Goal: Information Seeking & Learning: Check status

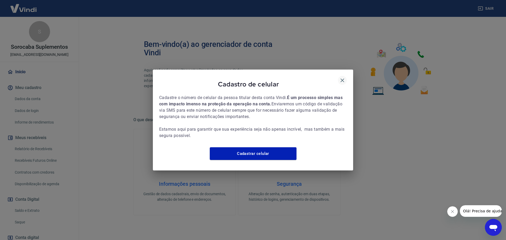
click at [342, 77] on icon "button" at bounding box center [342, 80] width 6 height 6
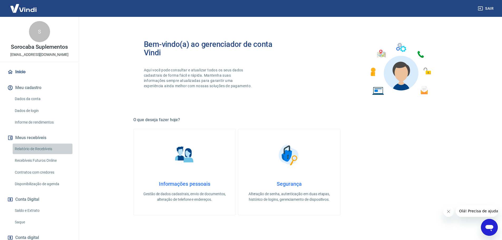
click at [43, 149] on link "Relatório de Recebíveis" at bounding box center [43, 149] width 60 height 11
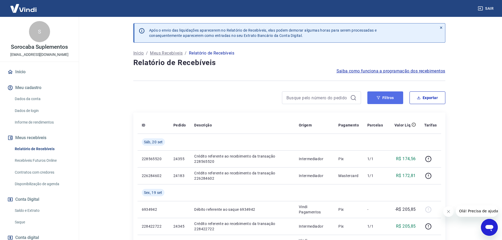
click at [388, 99] on button "Filtros" at bounding box center [385, 97] width 36 height 13
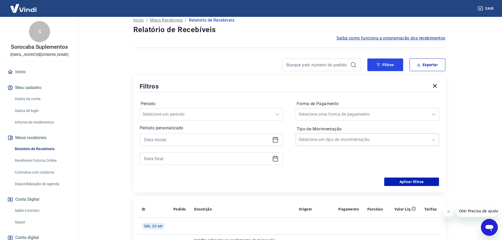
scroll to position [53, 0]
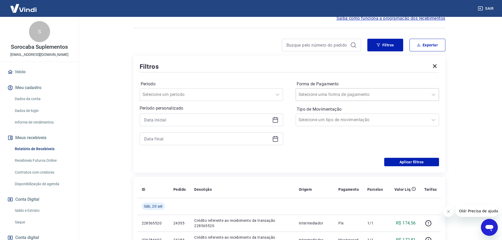
click at [323, 94] on input "Forma de Pagamento" at bounding box center [325, 94] width 53 height 6
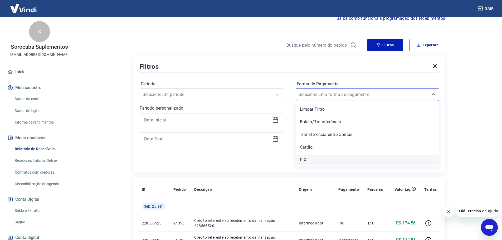
click at [308, 158] on div "PIX" at bounding box center [367, 160] width 143 height 11
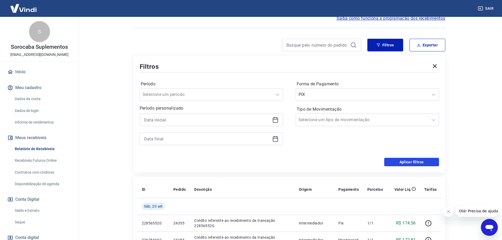
click at [405, 164] on button "Aplicar filtros" at bounding box center [411, 162] width 55 height 8
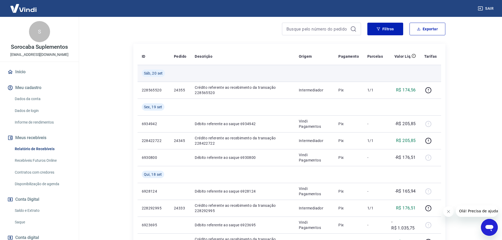
scroll to position [53, 0]
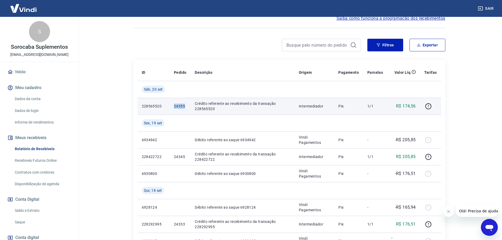
drag, startPoint x: 175, startPoint y: 106, endPoint x: 184, endPoint y: 107, distance: 9.5
click at [184, 107] on td "24355" at bounding box center [180, 106] width 21 height 17
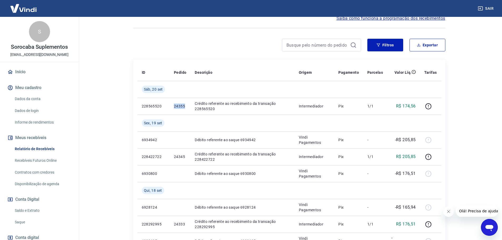
copy p "24355"
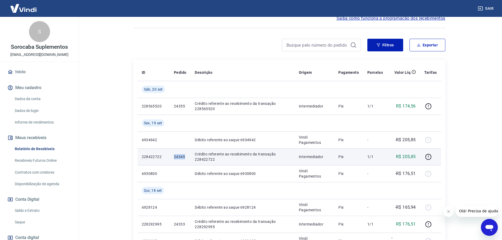
drag, startPoint x: 173, startPoint y: 156, endPoint x: 185, endPoint y: 158, distance: 11.7
click at [185, 158] on td "24345" at bounding box center [180, 156] width 21 height 17
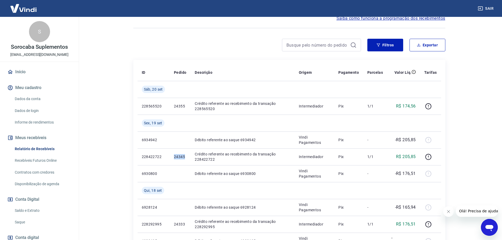
copy p "24345"
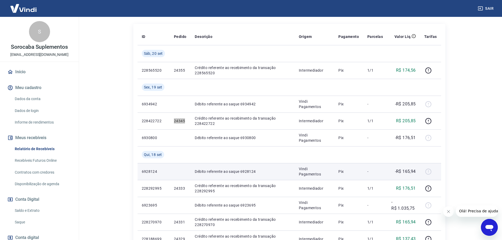
scroll to position [105, 0]
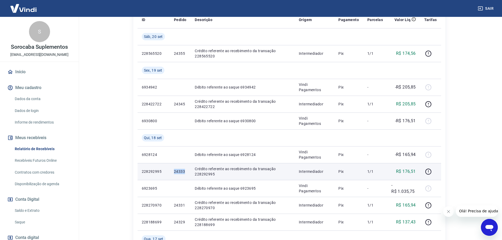
drag, startPoint x: 173, startPoint y: 172, endPoint x: 185, endPoint y: 175, distance: 12.1
click at [185, 175] on td "24333" at bounding box center [180, 171] width 21 height 17
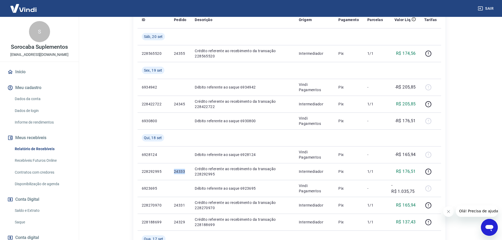
copy p "24333"
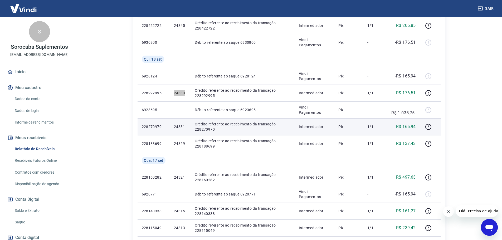
scroll to position [185, 0]
drag, startPoint x: 170, startPoint y: 126, endPoint x: 185, endPoint y: 128, distance: 14.4
click at [185, 128] on td "24331" at bounding box center [180, 126] width 21 height 17
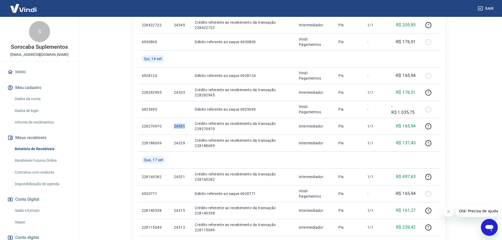
copy p "24331"
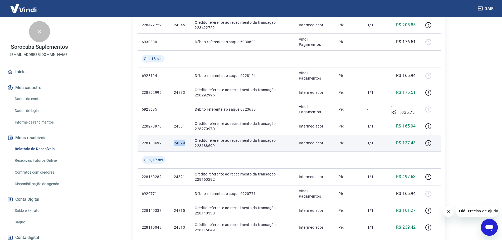
drag, startPoint x: 173, startPoint y: 142, endPoint x: 184, endPoint y: 144, distance: 11.2
click at [184, 144] on td "24329" at bounding box center [180, 143] width 21 height 17
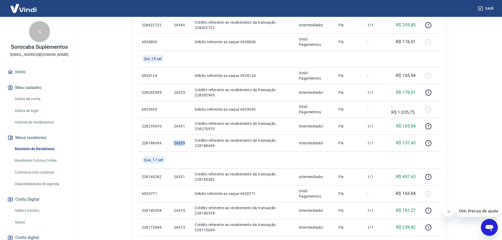
copy p "24329"
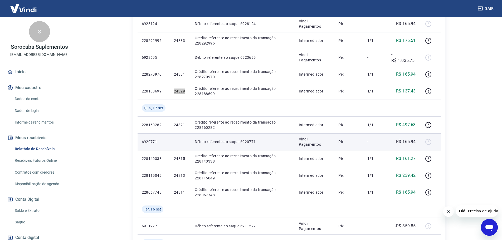
scroll to position [237, 0]
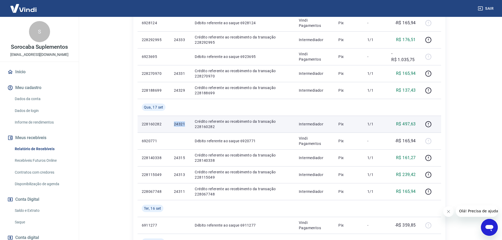
drag, startPoint x: 174, startPoint y: 125, endPoint x: 186, endPoint y: 128, distance: 12.3
click at [186, 128] on td "24321" at bounding box center [180, 124] width 21 height 17
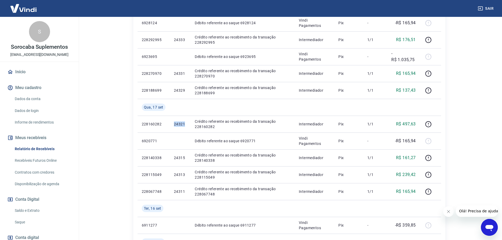
copy p "24321"
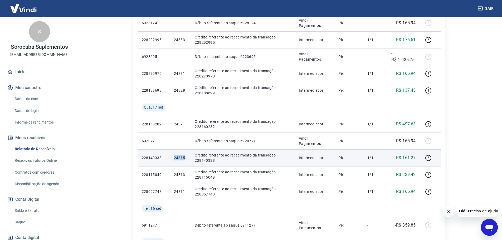
drag, startPoint x: 175, startPoint y: 158, endPoint x: 186, endPoint y: 159, distance: 11.1
click at [186, 159] on p "24315" at bounding box center [180, 157] width 12 height 5
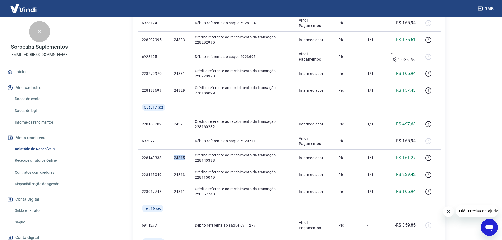
copy p "24315"
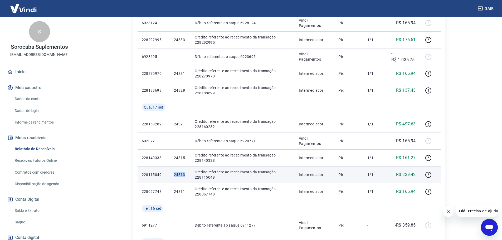
drag, startPoint x: 172, startPoint y: 173, endPoint x: 186, endPoint y: 174, distance: 14.3
click at [186, 174] on td "24313" at bounding box center [180, 174] width 21 height 17
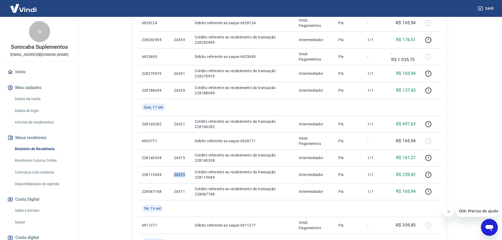
copy p "24313"
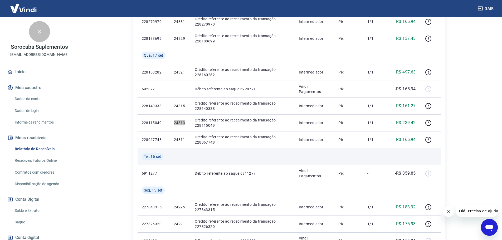
scroll to position [290, 0]
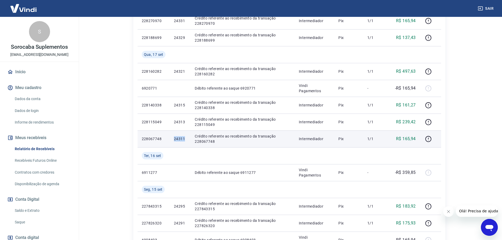
drag, startPoint x: 173, startPoint y: 141, endPoint x: 185, endPoint y: 141, distance: 11.6
click at [185, 141] on td "24311" at bounding box center [180, 138] width 21 height 17
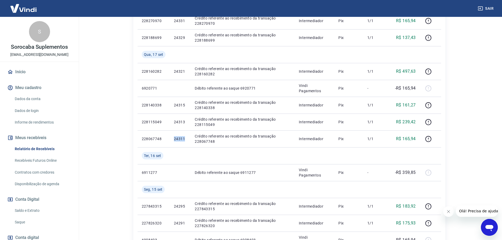
copy p "24311"
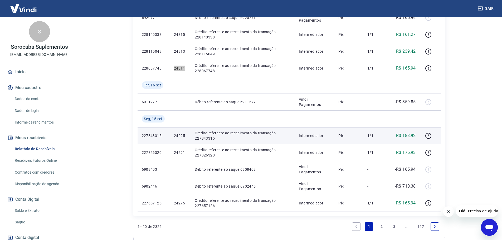
scroll to position [369, 0]
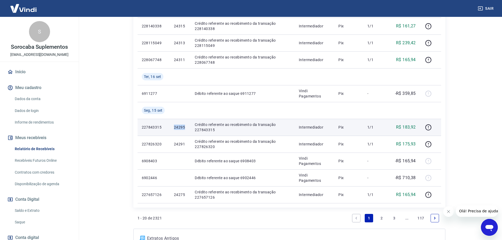
drag, startPoint x: 175, startPoint y: 127, endPoint x: 185, endPoint y: 128, distance: 9.9
click at [185, 128] on p "24295" at bounding box center [180, 127] width 12 height 5
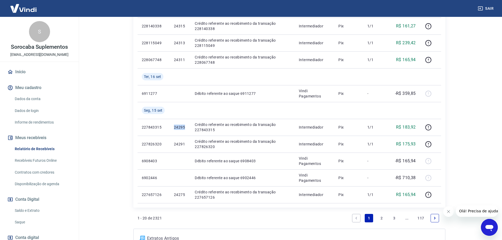
copy p "24295"
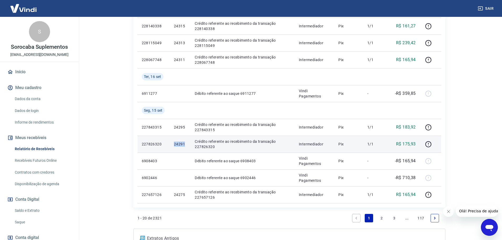
drag, startPoint x: 173, startPoint y: 145, endPoint x: 184, endPoint y: 146, distance: 11.1
click at [184, 146] on td "24291" at bounding box center [180, 144] width 21 height 17
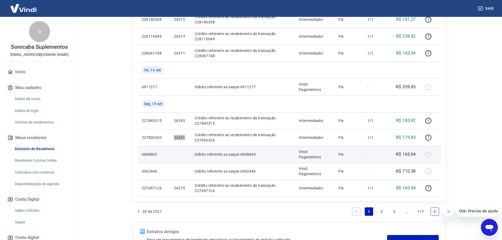
scroll to position [419, 0]
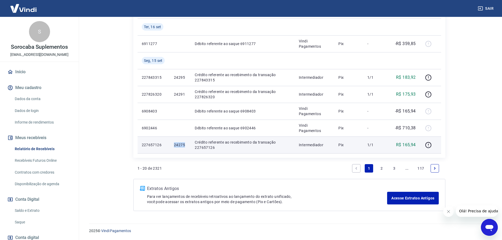
drag, startPoint x: 173, startPoint y: 145, endPoint x: 186, endPoint y: 148, distance: 12.5
click at [186, 148] on td "24275" at bounding box center [180, 145] width 21 height 17
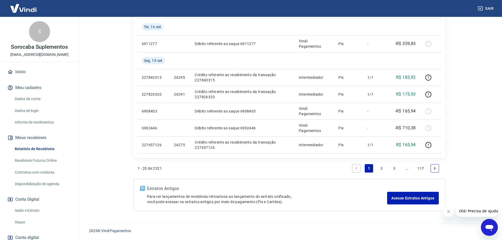
click at [383, 169] on link "2" at bounding box center [381, 168] width 8 height 8
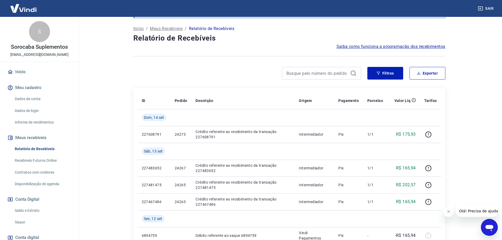
scroll to position [53, 0]
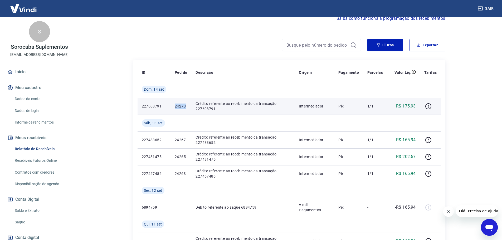
drag, startPoint x: 173, startPoint y: 105, endPoint x: 186, endPoint y: 107, distance: 12.5
click at [186, 107] on td "24273" at bounding box center [181, 106] width 21 height 17
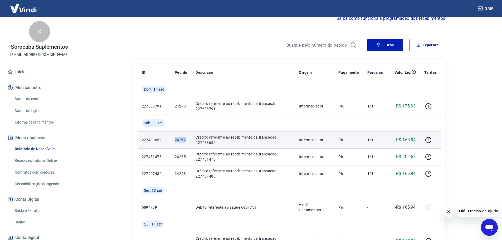
drag, startPoint x: 175, startPoint y: 140, endPoint x: 186, endPoint y: 143, distance: 11.7
click at [186, 143] on td "24267" at bounding box center [181, 140] width 21 height 17
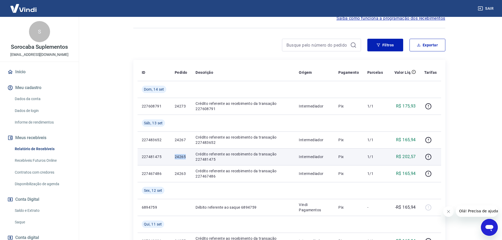
drag, startPoint x: 175, startPoint y: 156, endPoint x: 186, endPoint y: 159, distance: 11.9
click at [186, 159] on td "24265" at bounding box center [181, 156] width 21 height 17
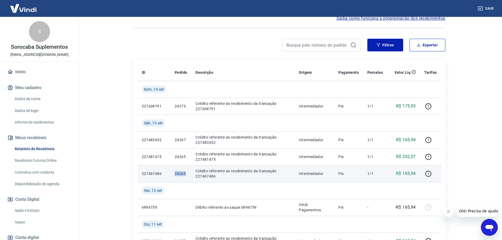
drag, startPoint x: 175, startPoint y: 176, endPoint x: 185, endPoint y: 176, distance: 10.3
click at [185, 176] on p "24263" at bounding box center [181, 173] width 12 height 5
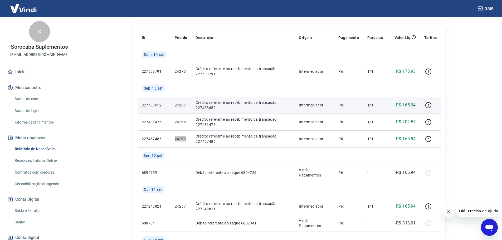
scroll to position [105, 0]
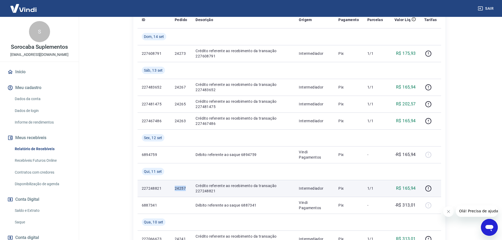
drag, startPoint x: 171, startPoint y: 187, endPoint x: 186, endPoint y: 188, distance: 14.5
click at [186, 188] on td "24257" at bounding box center [181, 188] width 21 height 17
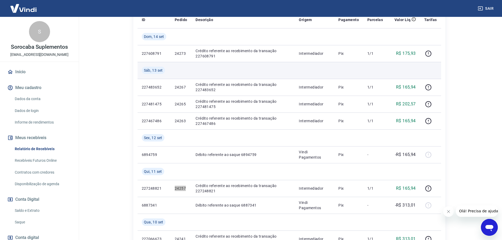
scroll to position [0, 0]
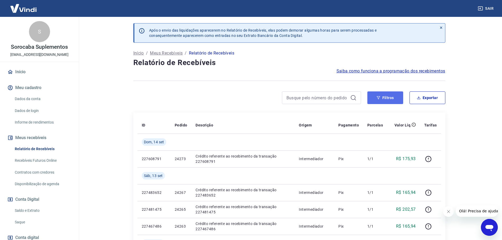
click at [382, 96] on button "Filtros" at bounding box center [385, 97] width 36 height 13
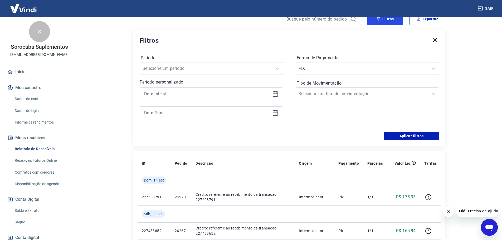
scroll to position [79, 0]
click at [315, 69] on input "Forma de Pagamento" at bounding box center [325, 68] width 53 height 6
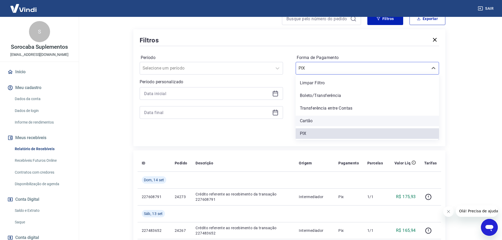
click at [316, 121] on div "Cartão" at bounding box center [367, 121] width 143 height 11
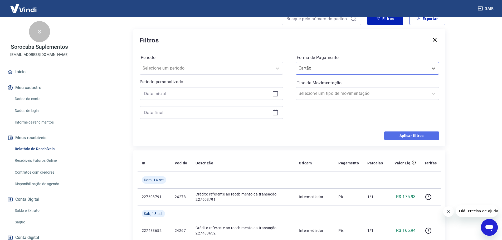
click at [407, 137] on button "Aplicar filtros" at bounding box center [411, 136] width 55 height 8
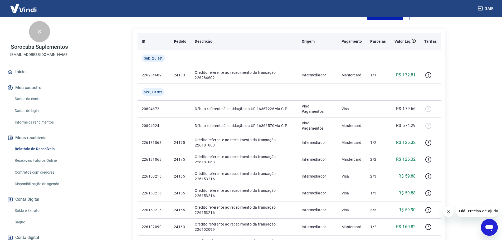
scroll to position [105, 0]
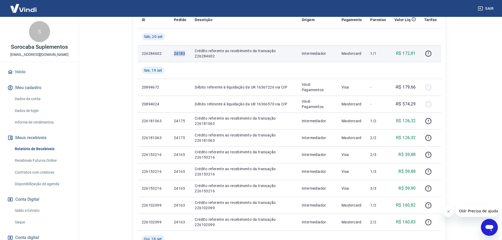
drag, startPoint x: 171, startPoint y: 51, endPoint x: 187, endPoint y: 54, distance: 15.8
click at [187, 54] on td "24183" at bounding box center [180, 53] width 21 height 17
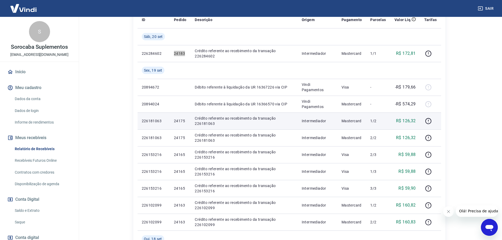
scroll to position [132, 0]
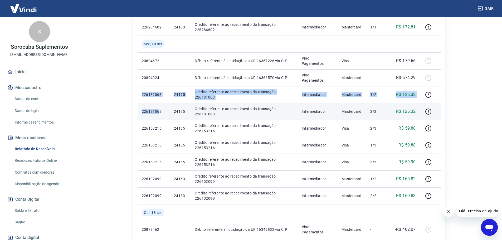
drag, startPoint x: 141, startPoint y: 95, endPoint x: 164, endPoint y: 111, distance: 28.3
click at [161, 108] on tbody "[DATE] 226284602 24183 Crédito referente ao recebimento da transação 226284602 …" at bounding box center [290, 204] width 304 height 405
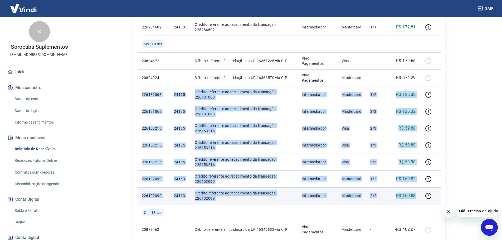
click at [417, 195] on td "R$ 160,83" at bounding box center [405, 195] width 30 height 17
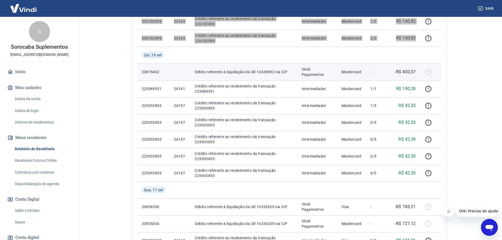
scroll to position [290, 0]
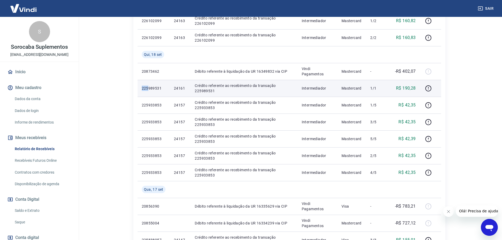
drag, startPoint x: 142, startPoint y: 88, endPoint x: 149, endPoint y: 91, distance: 7.6
click at [149, 91] on td "225989531" at bounding box center [154, 88] width 32 height 17
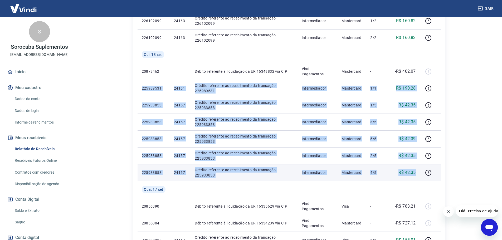
click at [416, 173] on p "R$ 42,35" at bounding box center [407, 172] width 17 height 6
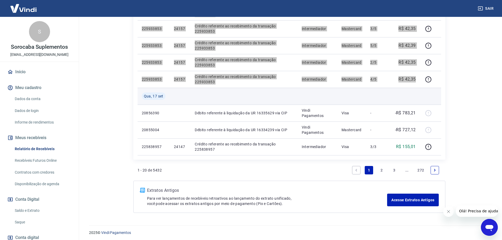
scroll to position [385, 0]
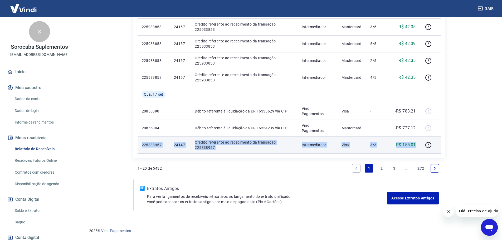
drag, startPoint x: 142, startPoint y: 144, endPoint x: 416, endPoint y: 144, distance: 273.6
click at [416, 144] on tr "225838957 24147 Crédito referente ao recebimento da transação 225838957 Interme…" at bounding box center [290, 145] width 304 height 17
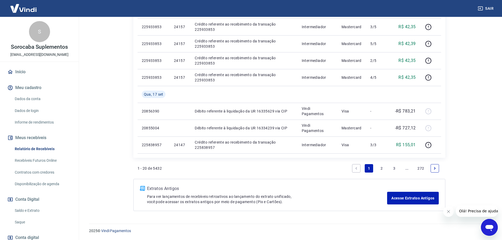
drag, startPoint x: 381, startPoint y: 168, endPoint x: 313, endPoint y: 147, distance: 71.5
click at [381, 168] on link "2" at bounding box center [381, 168] width 8 height 8
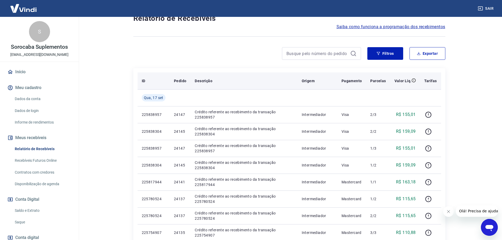
scroll to position [79, 0]
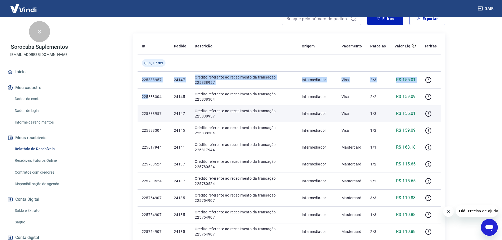
drag, startPoint x: 142, startPoint y: 80, endPoint x: 184, endPoint y: 106, distance: 49.8
click at [149, 89] on tbody "[DATE] 225838957 24147 Crédito referente ao recebimento da transação 225838957 …" at bounding box center [290, 240] width 304 height 371
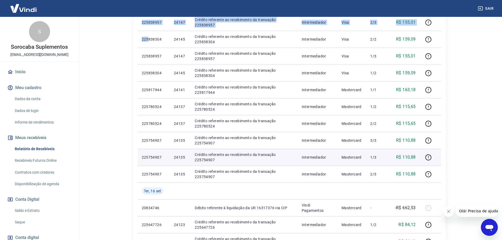
scroll to position [158, 0]
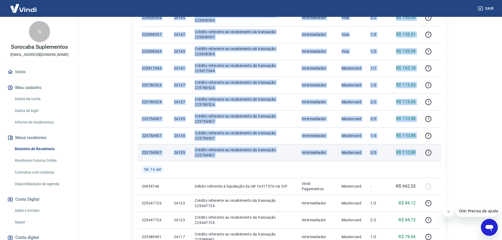
click at [417, 153] on td "R$ 110,88" at bounding box center [405, 152] width 30 height 17
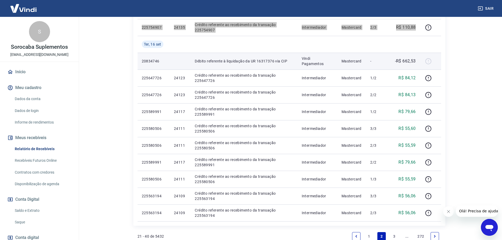
scroll to position [290, 0]
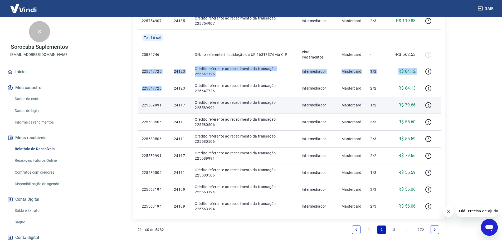
drag, startPoint x: 139, startPoint y: 69, endPoint x: 193, endPoint y: 112, distance: 68.6
click at [161, 86] on tbody "[DATE] 225838957 24147 Crédito referente ao recebimento da transação 225838957 …" at bounding box center [290, 29] width 304 height 371
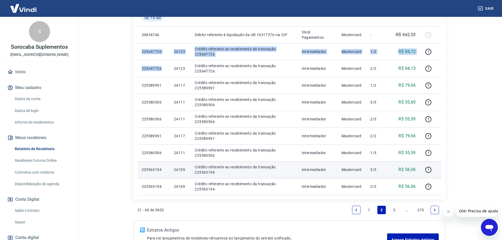
scroll to position [316, 0]
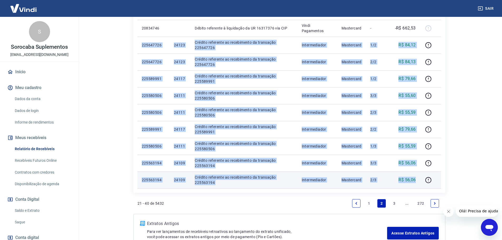
click at [417, 180] on td "R$ 56,06" at bounding box center [405, 180] width 30 height 17
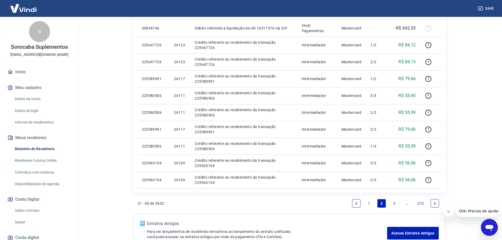
drag, startPoint x: 393, startPoint y: 204, endPoint x: 248, endPoint y: 158, distance: 151.4
click at [393, 204] on link "3" at bounding box center [394, 203] width 8 height 8
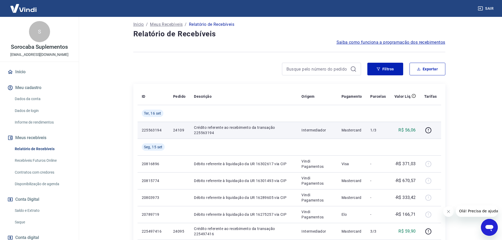
scroll to position [53, 0]
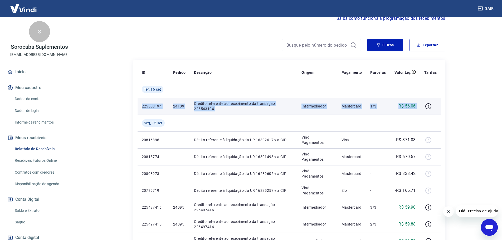
drag, startPoint x: 139, startPoint y: 106, endPoint x: 422, endPoint y: 109, distance: 282.9
click at [422, 109] on tr "225563194 24109 Crédito referente ao recebimento da transação 225563194 Interme…" at bounding box center [290, 106] width 304 height 17
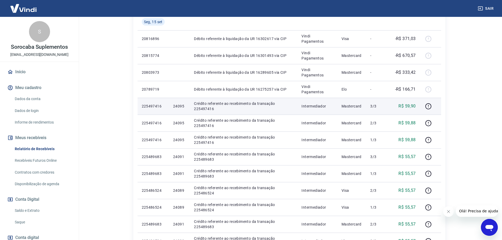
scroll to position [158, 0]
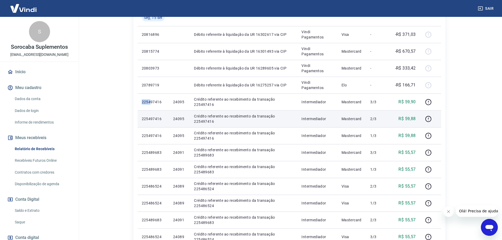
drag, startPoint x: 141, startPoint y: 101, endPoint x: 156, endPoint y: 111, distance: 17.1
click at [151, 108] on td "225497416" at bounding box center [153, 102] width 31 height 17
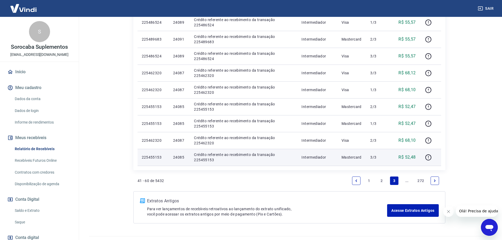
scroll to position [343, 0]
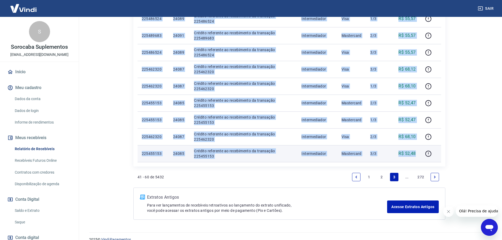
click at [416, 155] on p "R$ 52,48" at bounding box center [407, 154] width 17 height 6
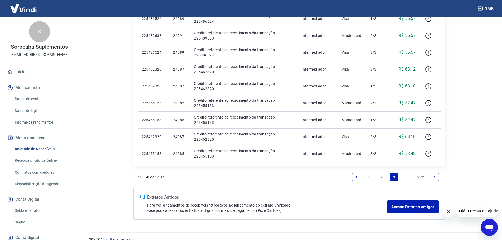
click at [433, 177] on icon "Next page" at bounding box center [435, 177] width 4 height 4
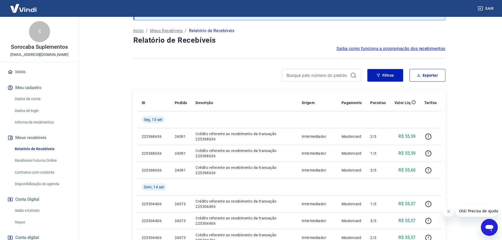
scroll to position [26, 0]
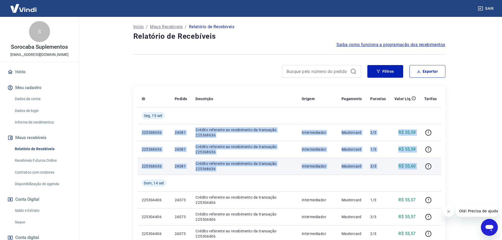
drag, startPoint x: 140, startPoint y: 132, endPoint x: 420, endPoint y: 167, distance: 282.5
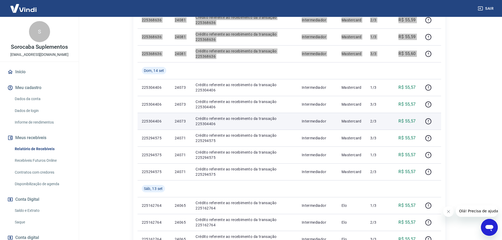
scroll to position [185, 0]
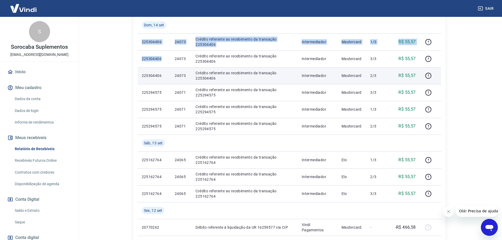
drag, startPoint x: 142, startPoint y: 41, endPoint x: 189, endPoint y: 78, distance: 60.0
click at [162, 53] on tbody "[DATE] 225368636 24081 Crédito referente ao recebimento da transação 225368636 …" at bounding box center [290, 160] width 304 height 422
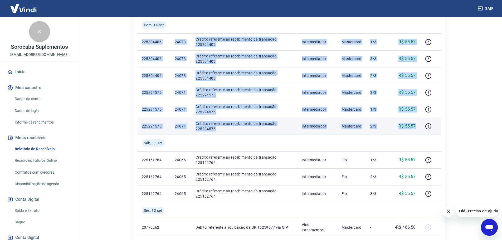
click at [415, 126] on p "R$ 55,57" at bounding box center [407, 126] width 17 height 6
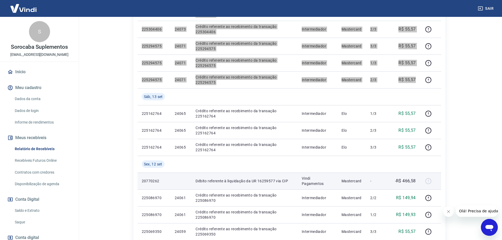
scroll to position [264, 0]
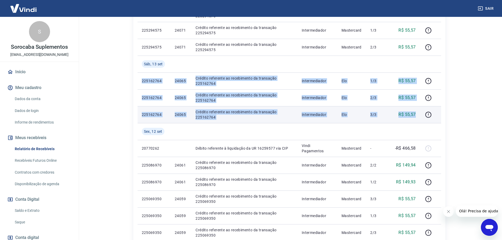
drag, startPoint x: 140, startPoint y: 79, endPoint x: 416, endPoint y: 111, distance: 277.9
click at [416, 111] on tbody "[DATE] 225368636 24081 Crédito referente ao recebimento da transação 225368636 …" at bounding box center [290, 81] width 304 height 422
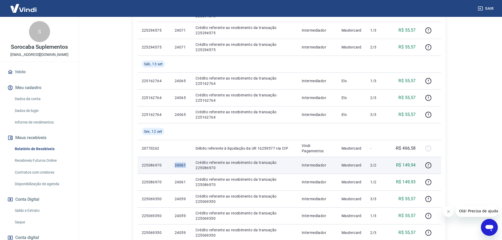
drag, startPoint x: 175, startPoint y: 166, endPoint x: 185, endPoint y: 167, distance: 10.3
click at [185, 167] on p "24061" at bounding box center [181, 165] width 12 height 5
